Goal: Transaction & Acquisition: Purchase product/service

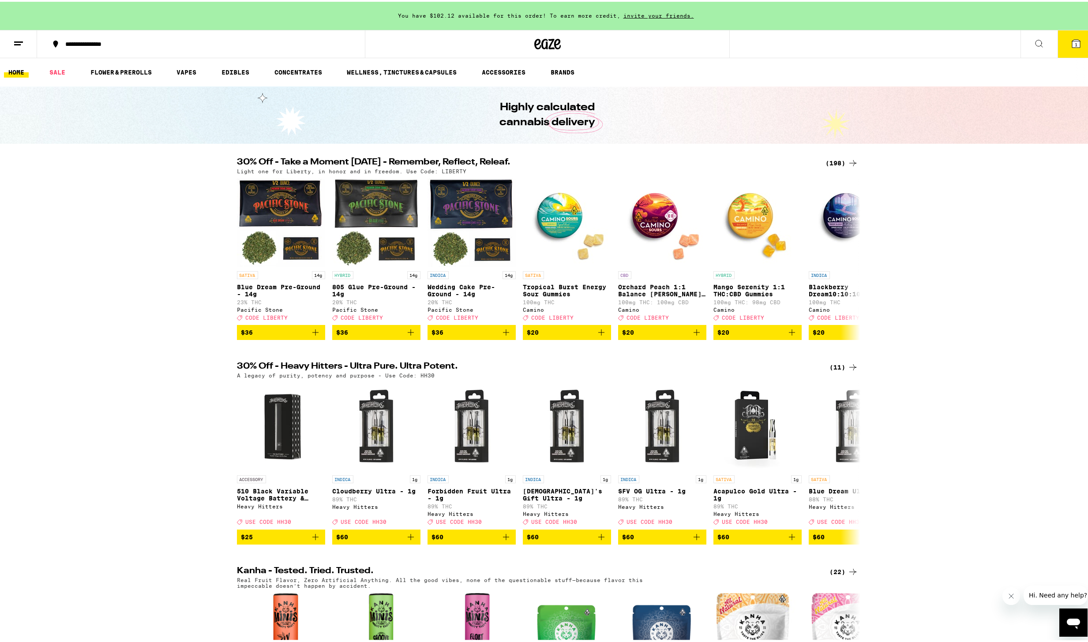
drag, startPoint x: 161, startPoint y: 292, endPoint x: 307, endPoint y: 270, distance: 147.3
click at [161, 292] on div "30% Off - Take a Moment Today - Remember, Reflect, Releaf. (198) Light one for …" at bounding box center [547, 247] width 1095 height 182
click at [158, 218] on div "30% Off - Take a Moment Today - Remember, Reflect, Releaf. (198) Light one for …" at bounding box center [547, 247] width 1095 height 182
click at [113, 278] on div "30% Off - Take a Moment Today - Remember, Reflect, Releaf. (198) Light one for …" at bounding box center [547, 247] width 1095 height 182
click at [203, 279] on div "30% Off - Take a Moment Today - Remember, Reflect, Releaf. (198) Light one for …" at bounding box center [547, 247] width 1095 height 182
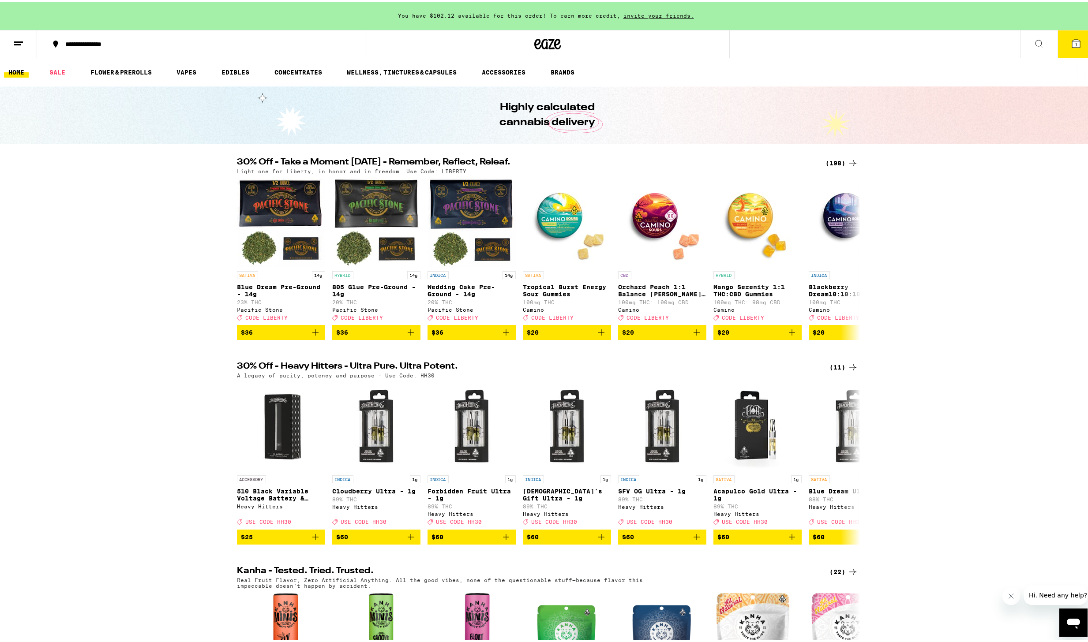
click at [1012, 303] on div "30% Off - Take a Moment Today - Remember, Reflect, Releaf. (198) Light one for …" at bounding box center [547, 247] width 1095 height 182
click at [65, 234] on div "30% Off - Take a Moment Today - Remember, Reflect, Releaf. (198) Light one for …" at bounding box center [547, 247] width 1095 height 182
click at [188, 291] on div "30% Off - Take a Moment Today - Remember, Reflect, Releaf. (198) Light one for …" at bounding box center [547, 247] width 1095 height 182
click at [929, 307] on div "30% Off - Take a Moment Today - Remember, Reflect, Releaf. (198) Light one for …" at bounding box center [547, 247] width 1095 height 182
click at [958, 237] on div "30% Off - Take a Moment Today - Remember, Reflect, Releaf. (198) Light one for …" at bounding box center [547, 247] width 1095 height 182
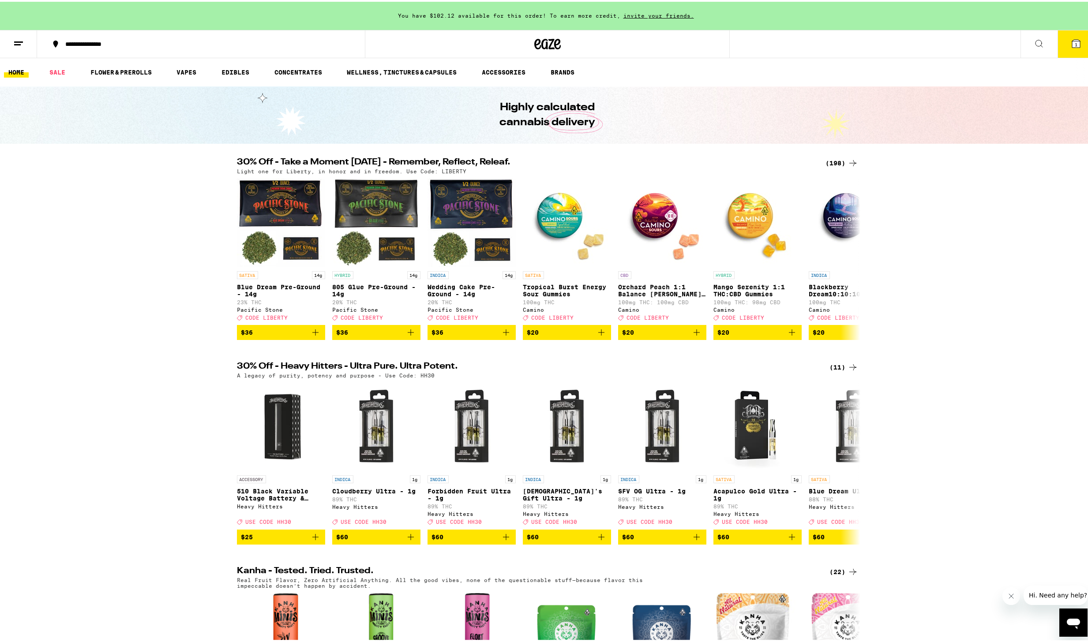
click at [95, 298] on div "30% Off - Take a Moment Today - Remember, Reflect, Releaf. (198) Light one for …" at bounding box center [547, 247] width 1095 height 182
click at [180, 214] on div "30% Off - Take a Moment Today - Remember, Reflect, Releaf. (198) Light one for …" at bounding box center [547, 247] width 1095 height 182
click at [153, 295] on div "30% Off - Take a Moment Today - Remember, Reflect, Releaf. (198) Light one for …" at bounding box center [547, 247] width 1095 height 182
click at [977, 278] on div "30% Off - Take a Moment Today - Remember, Reflect, Releaf. (198) Light one for …" at bounding box center [547, 247] width 1095 height 182
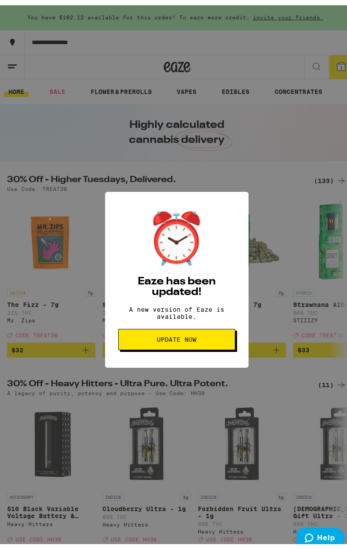
drag, startPoint x: 152, startPoint y: 346, endPoint x: 158, endPoint y: 339, distance: 9.1
click at [152, 345] on button "Update Now" at bounding box center [176, 334] width 117 height 21
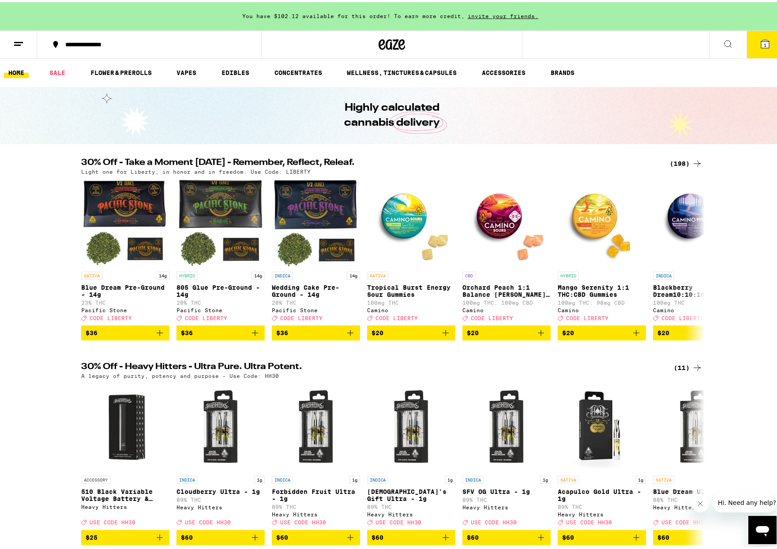
drag, startPoint x: 699, startPoint y: 507, endPoint x: 1406, endPoint y: 970, distance: 844.9
click at [699, 507] on icon "Close message from company" at bounding box center [700, 503] width 7 height 7
click at [738, 432] on div "30% Off - Heavy Hitters - Ultra Pure. Ultra Potent. (11) A legacy of purity, po…" at bounding box center [392, 451] width 784 height 182
